Goal: Find specific page/section: Find specific page/section

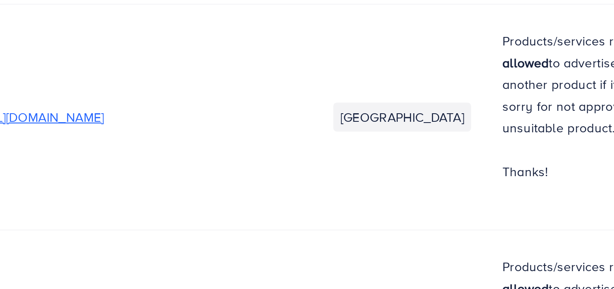
scroll to position [11126, 0]
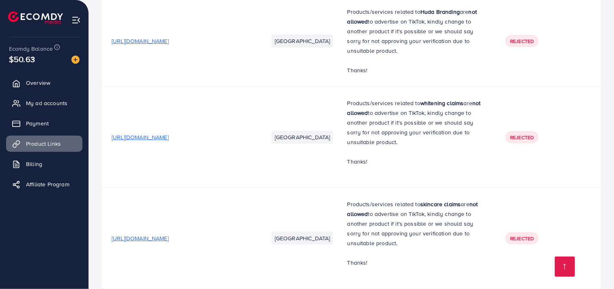
drag, startPoint x: 275, startPoint y: 177, endPoint x: 333, endPoint y: 218, distance: 71.0
click at [333, 218] on td "[GEOGRAPHIC_DATA]" at bounding box center [298, 238] width 79 height 101
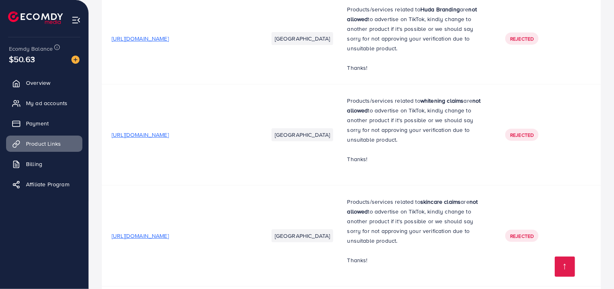
scroll to position [11164, 0]
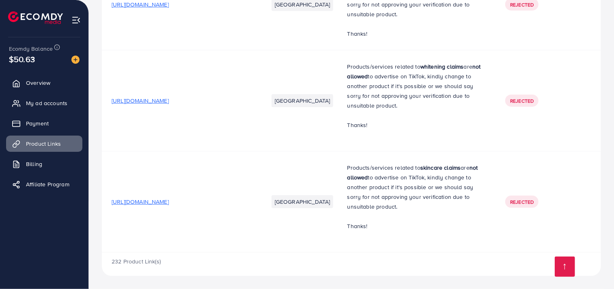
click at [306, 264] on div "232 Product Link(s)" at bounding box center [352, 265] width 500 height 24
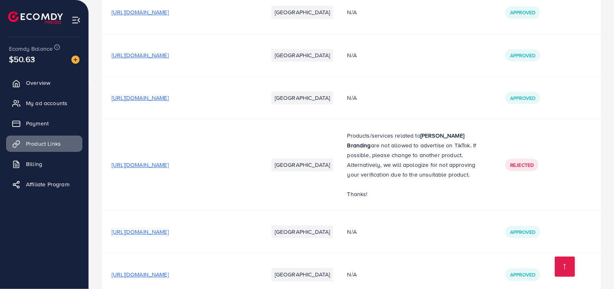
scroll to position [10606, 0]
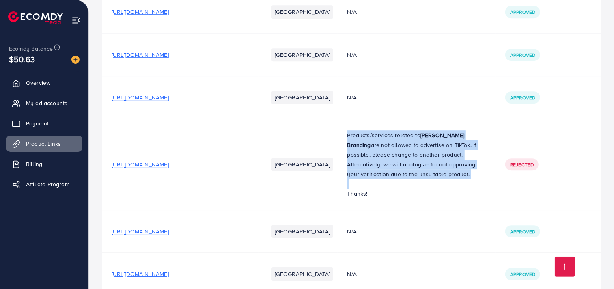
drag, startPoint x: 361, startPoint y: 137, endPoint x: 487, endPoint y: 184, distance: 134.3
click at [487, 184] on div "Products/services related to [PERSON_NAME] Branding are not allowed to advertis…" at bounding box center [417, 164] width 139 height 68
click at [487, 184] on p at bounding box center [417, 184] width 139 height 10
drag, startPoint x: 478, startPoint y: 176, endPoint x: 361, endPoint y: 137, distance: 123.7
click at [361, 137] on p "Products/services related to [PERSON_NAME] Branding are not allowed to advertis…" at bounding box center [417, 154] width 139 height 49
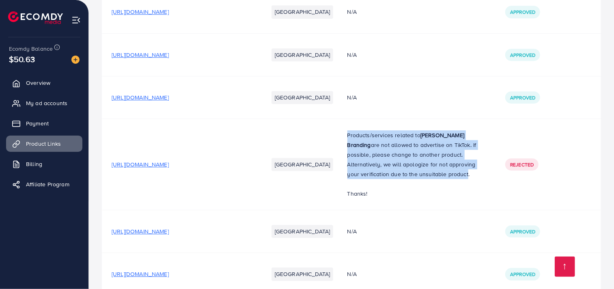
click at [448, 145] on p "Products/services related to [PERSON_NAME] Branding are not allowed to advertis…" at bounding box center [417, 154] width 139 height 49
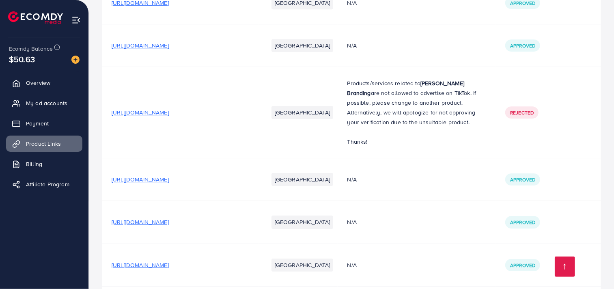
scroll to position [10404, 0]
